Goal: Transaction & Acquisition: Purchase product/service

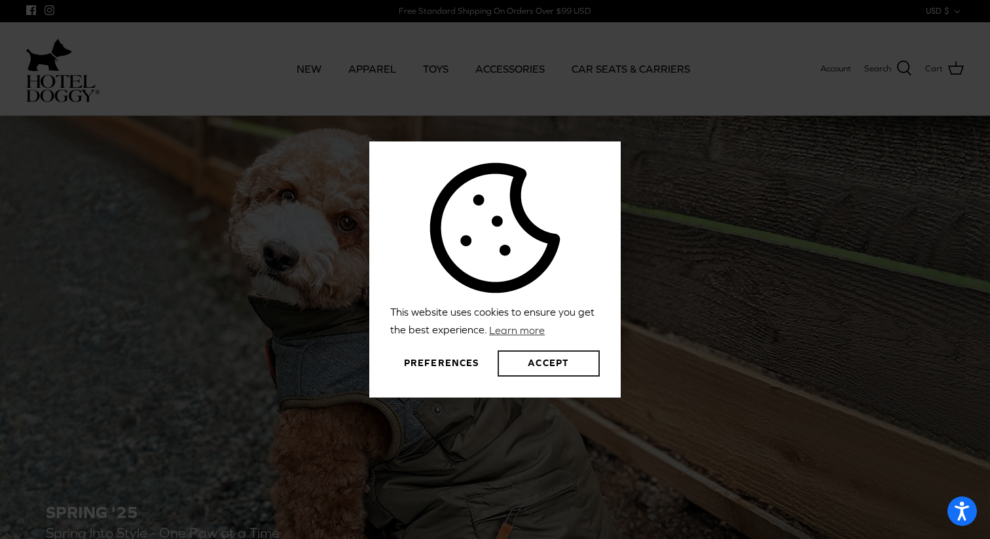
click at [550, 365] on button "Accept" at bounding box center [549, 363] width 102 height 26
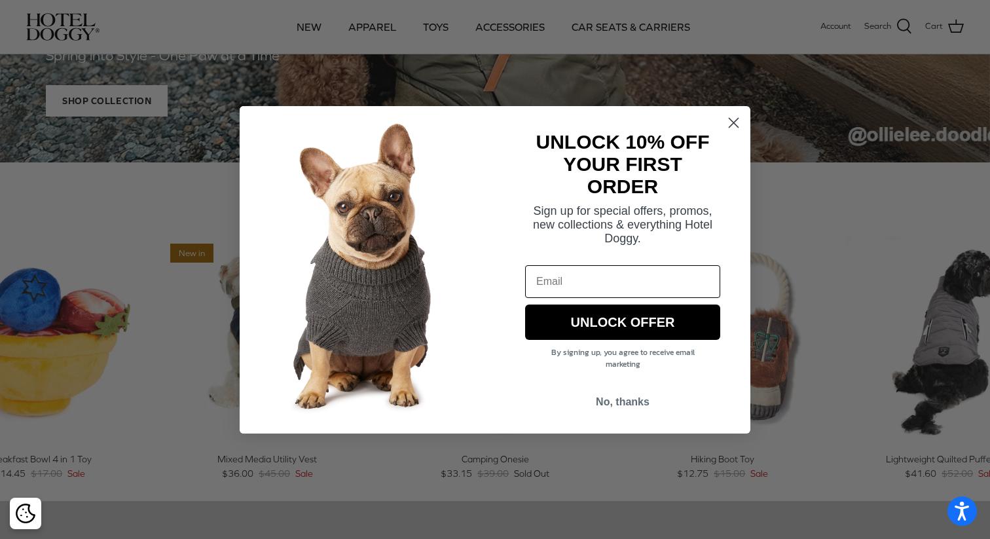
scroll to position [424, 0]
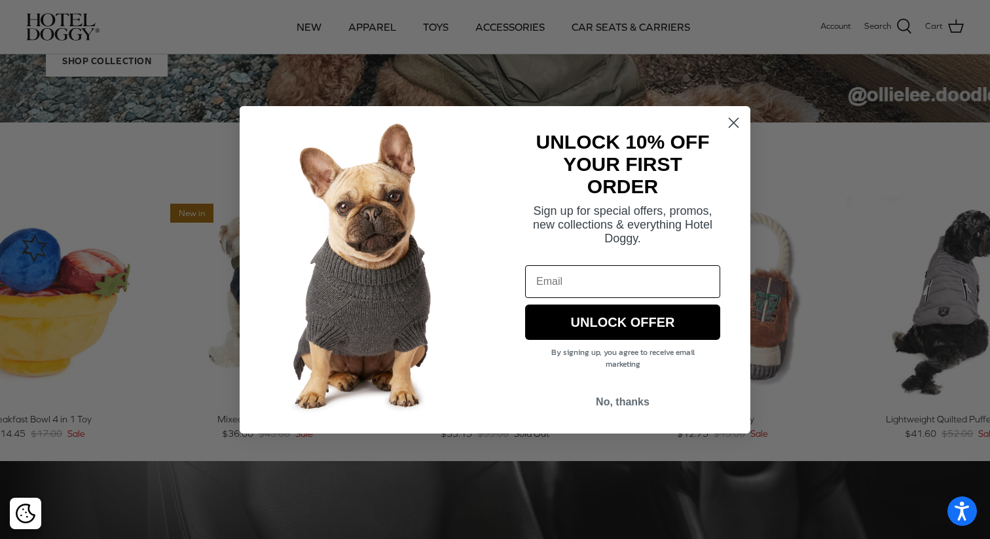
click at [733, 127] on circle "Close dialog" at bounding box center [734, 122] width 22 height 22
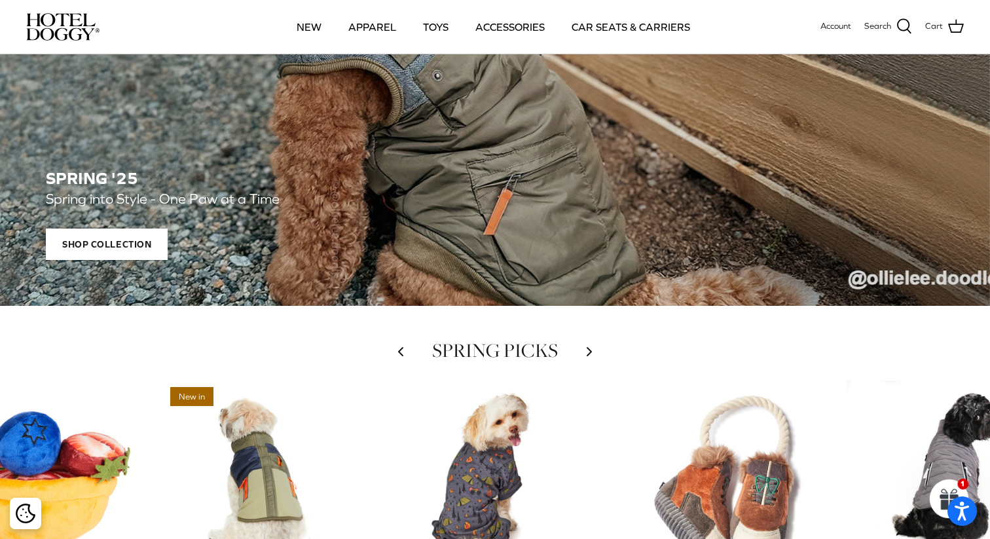
scroll to position [0, 0]
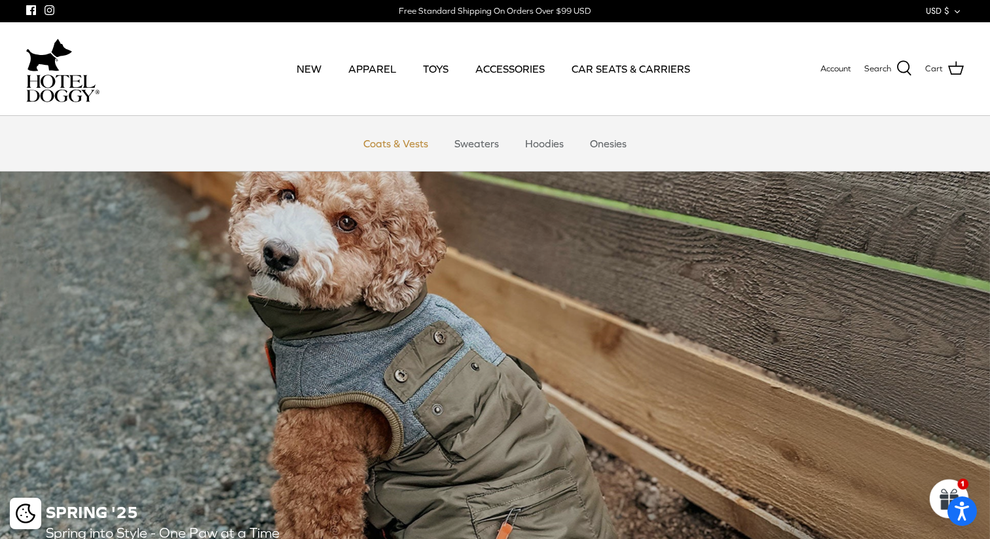
click at [396, 146] on link "Coats & Vests" at bounding box center [396, 143] width 88 height 39
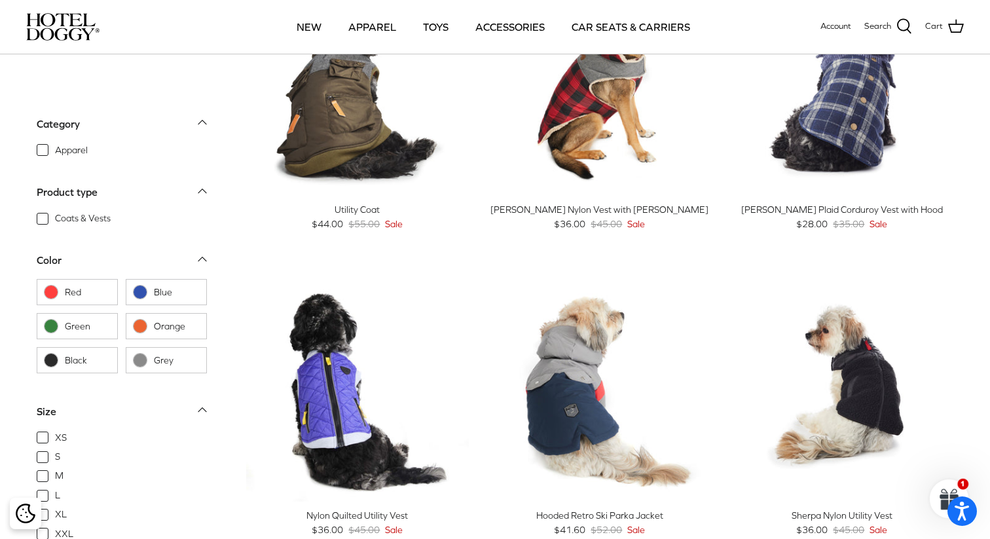
scroll to position [770, 0]
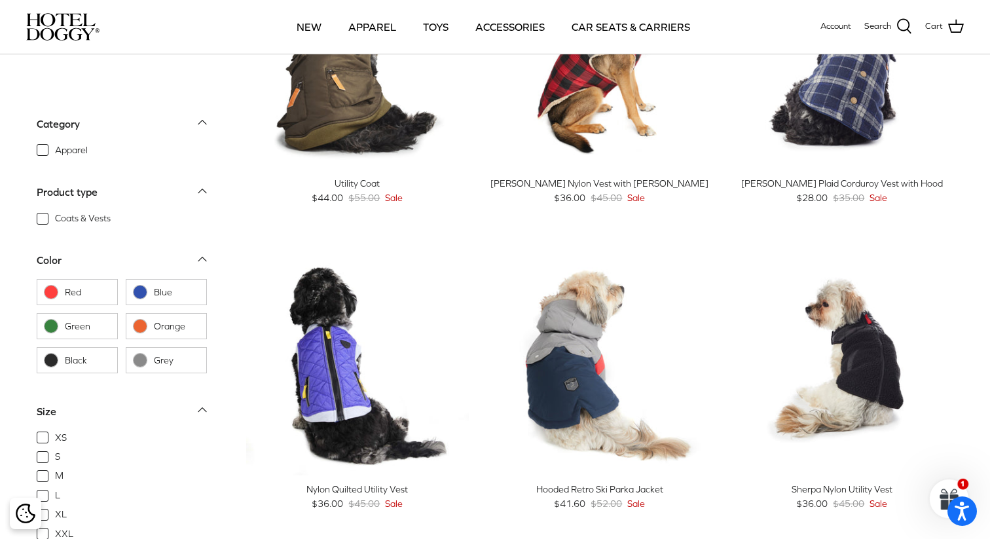
click at [55, 439] on span "XS" at bounding box center [61, 437] width 12 height 13
click at [54, 432] on input "XS" at bounding box center [54, 430] width 1 height 1
checkbox input "true"
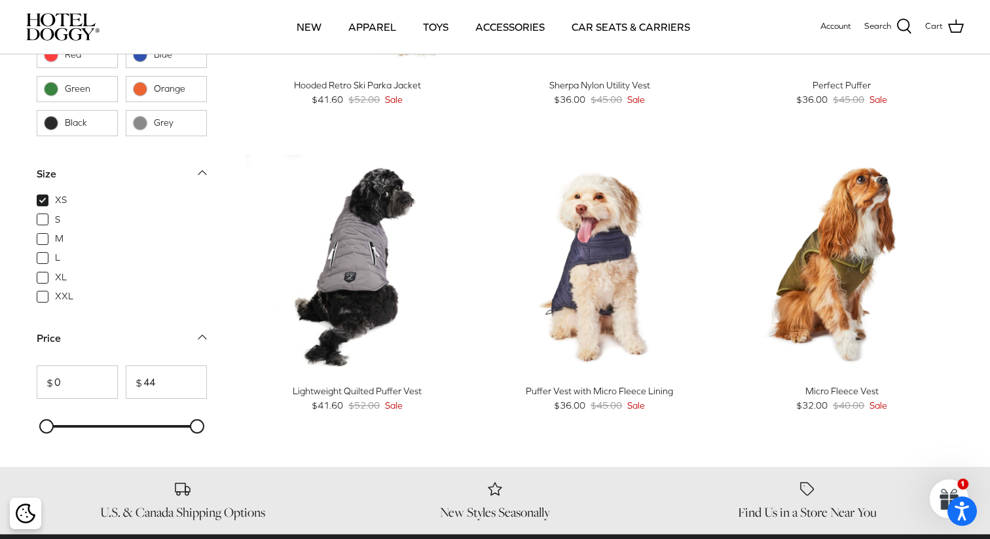
scroll to position [865, 0]
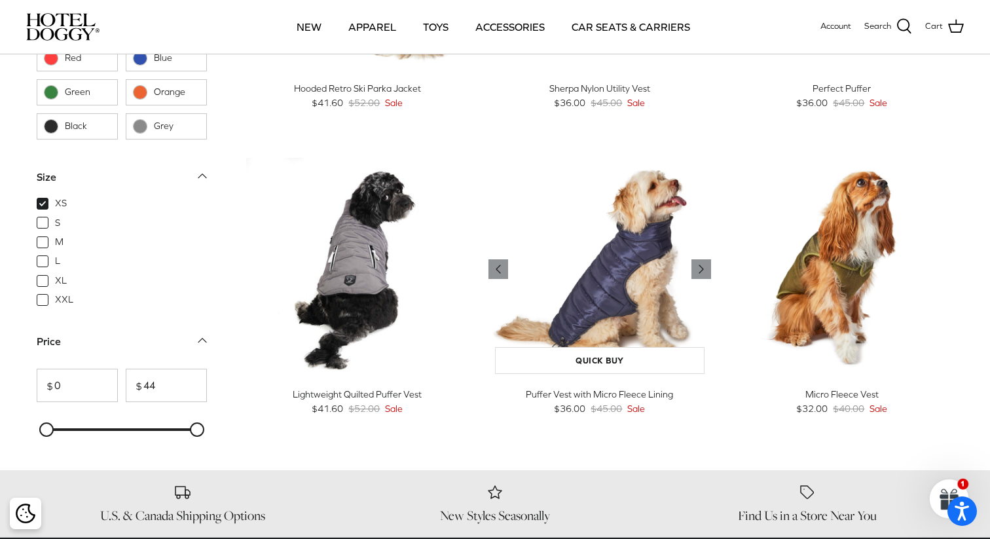
click at [591, 261] on img "Puffer Vest with Micro Fleece Lining" at bounding box center [600, 269] width 223 height 223
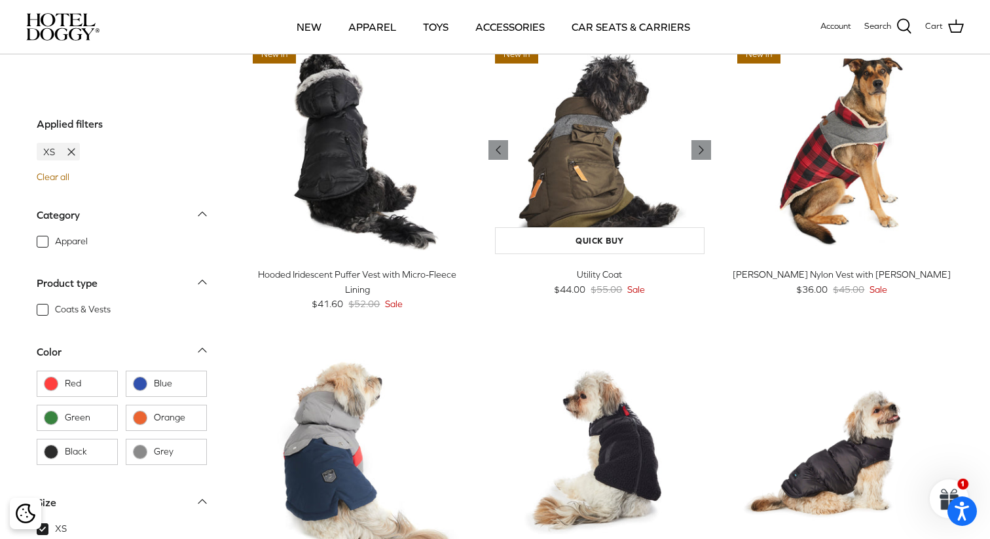
scroll to position [357, 0]
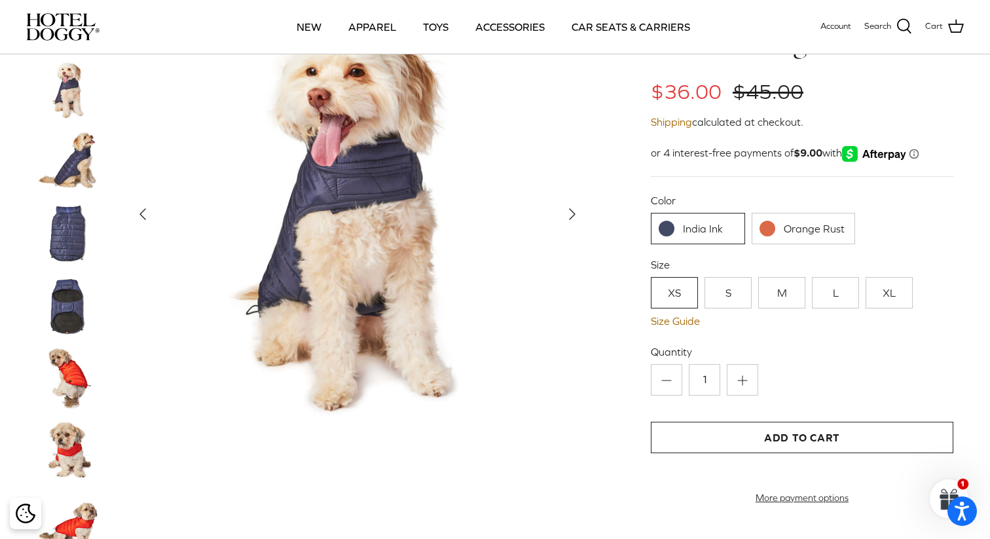
scroll to position [77, 0]
